Goal: Find specific page/section: Find specific page/section

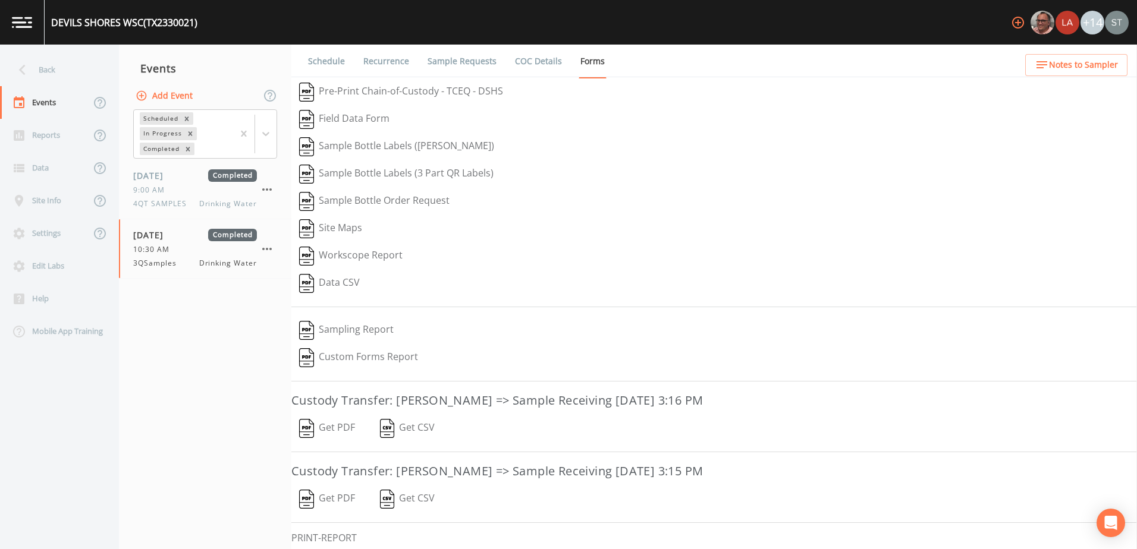
scroll to position [67, 0]
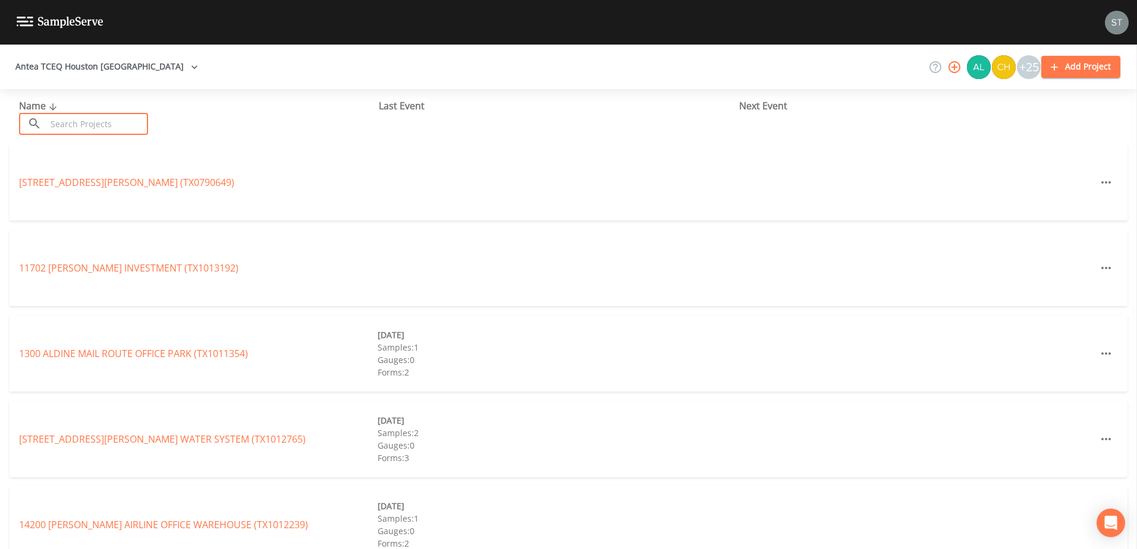
click at [78, 132] on input "text" at bounding box center [97, 124] width 102 height 22
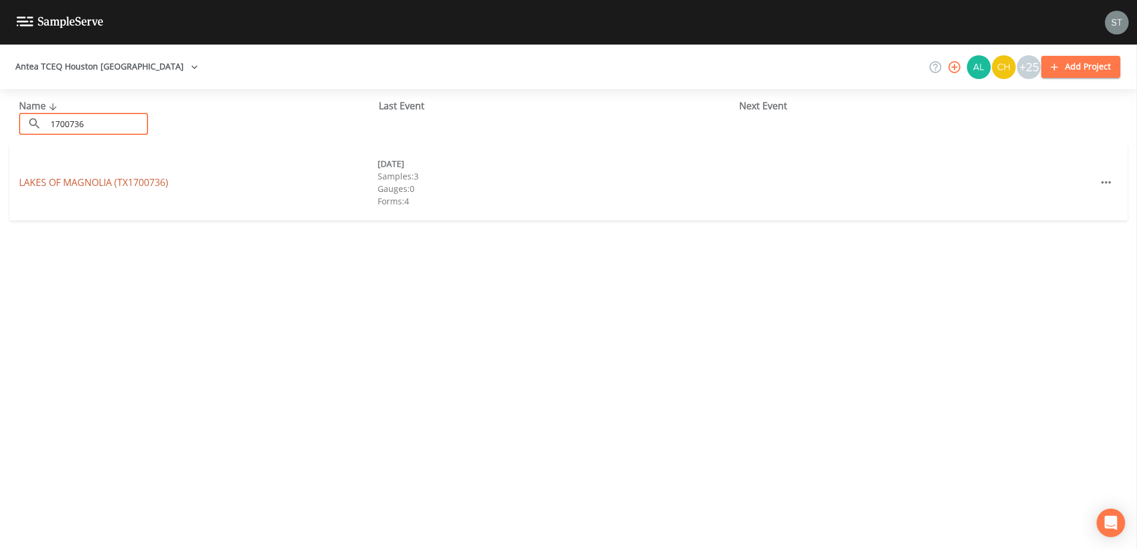
type input "1700736"
click at [84, 184] on link "LAKES OF MAGNOLIA (TX1700736)" at bounding box center [93, 182] width 149 height 13
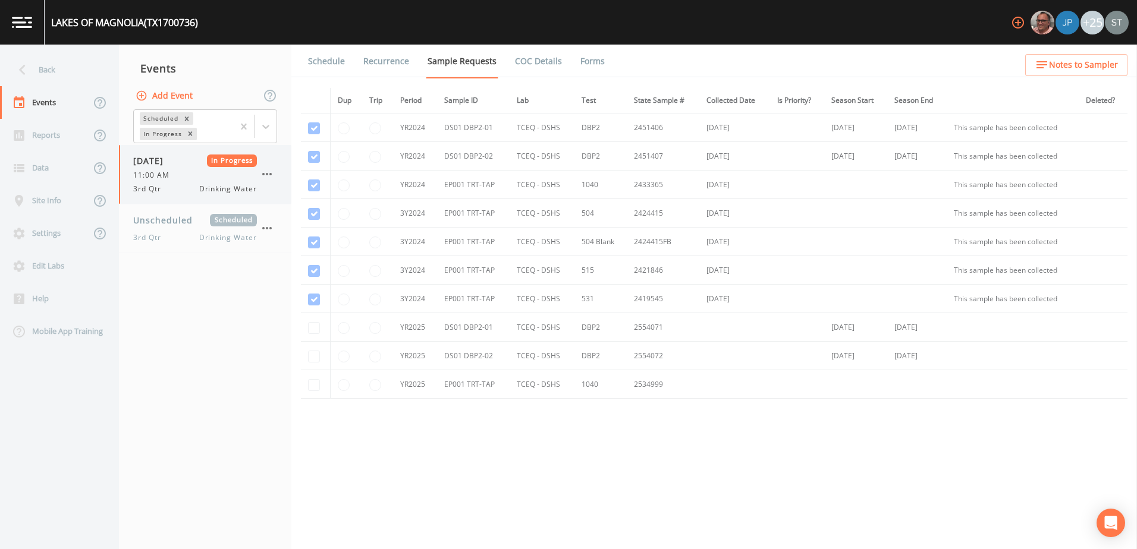
click at [156, 187] on span "3rd Qtr" at bounding box center [150, 189] width 35 height 11
click at [318, 61] on link "Schedule" at bounding box center [326, 61] width 40 height 33
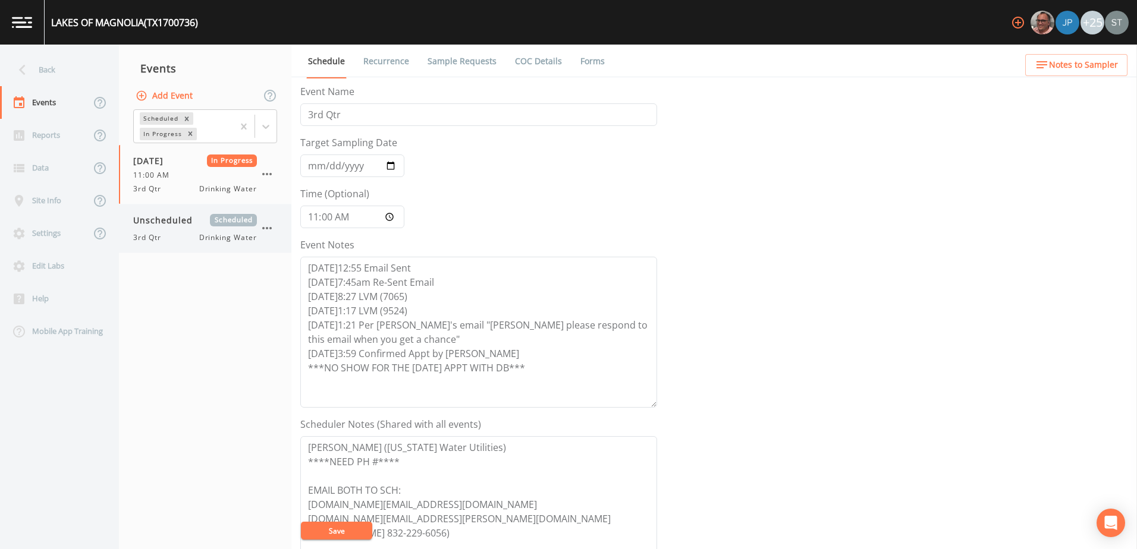
click at [177, 232] on div "3rd Qtr Drinking Water" at bounding box center [195, 237] width 124 height 11
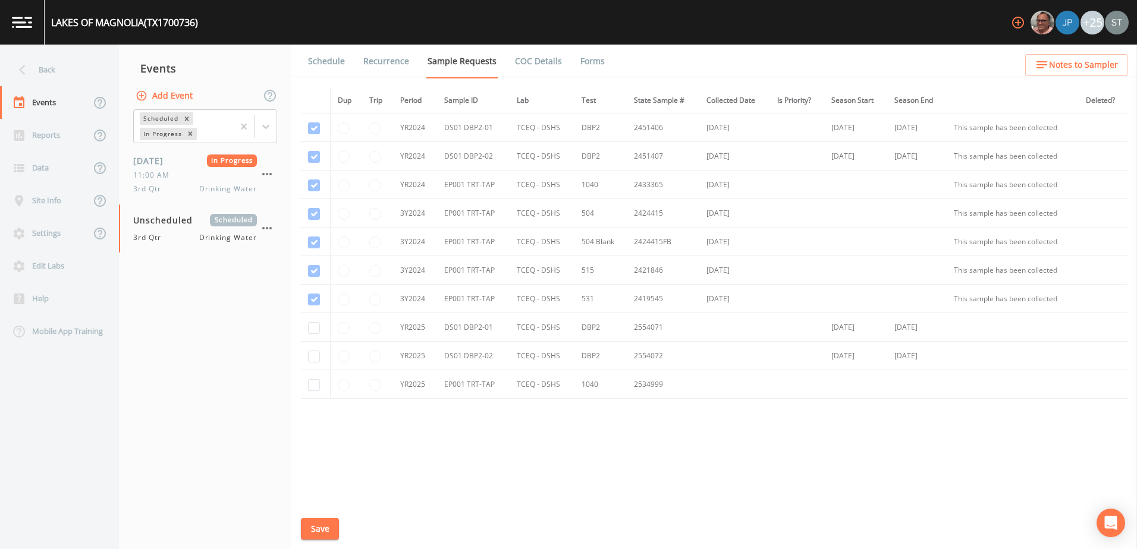
click at [326, 53] on link "Schedule" at bounding box center [326, 61] width 40 height 33
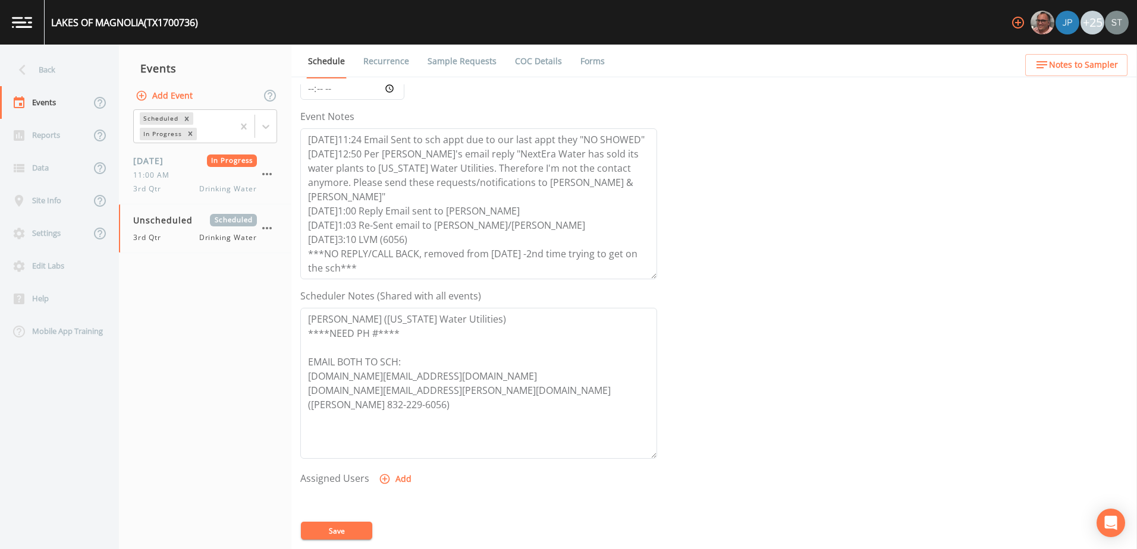
scroll to position [290, 0]
